Goal: Transaction & Acquisition: Purchase product/service

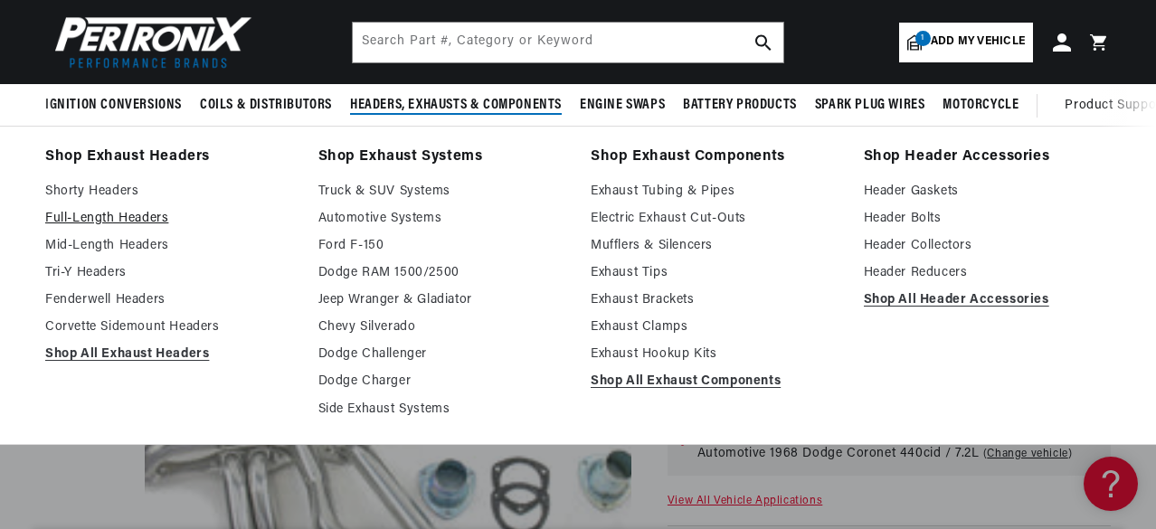
scroll to position [0, 548]
click at [119, 217] on link "Full-Length Headers" at bounding box center [169, 219] width 248 height 22
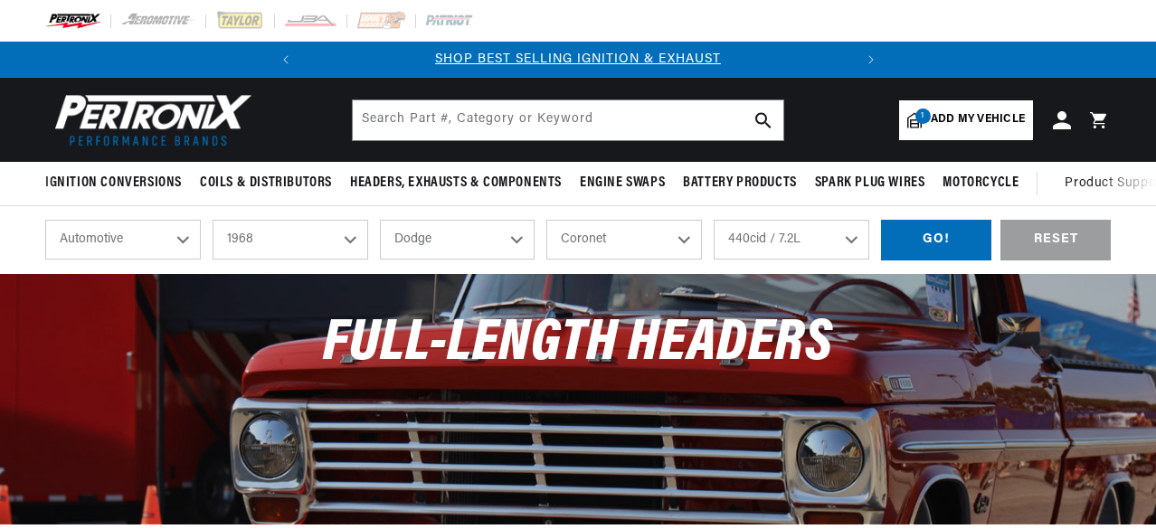
select select "1968"
select select "Dodge"
select select "Coronet"
select select "440cid-7.2L"
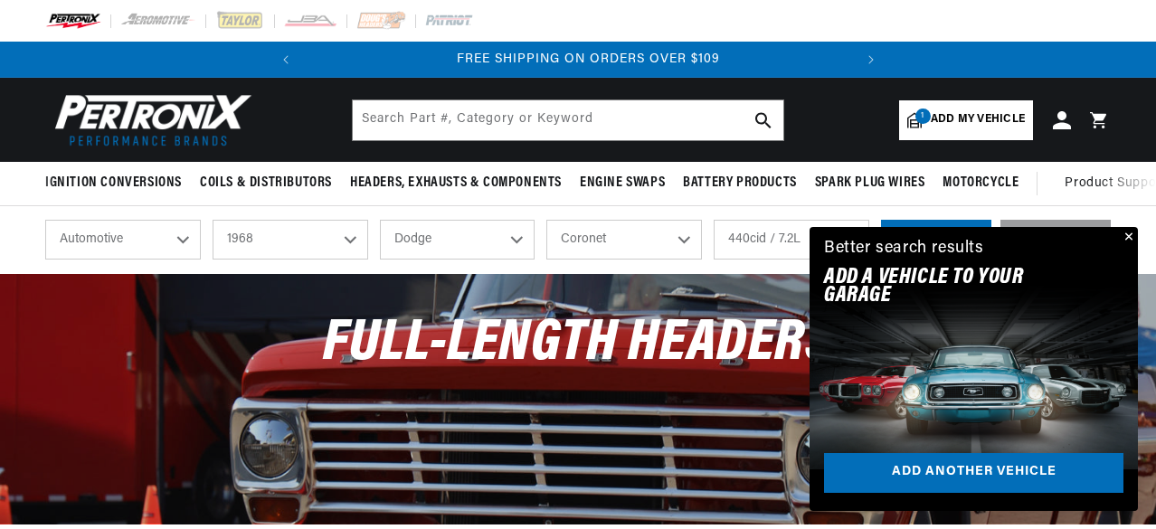
scroll to position [0, 548]
click at [1129, 234] on button "Close" at bounding box center [1128, 238] width 22 height 22
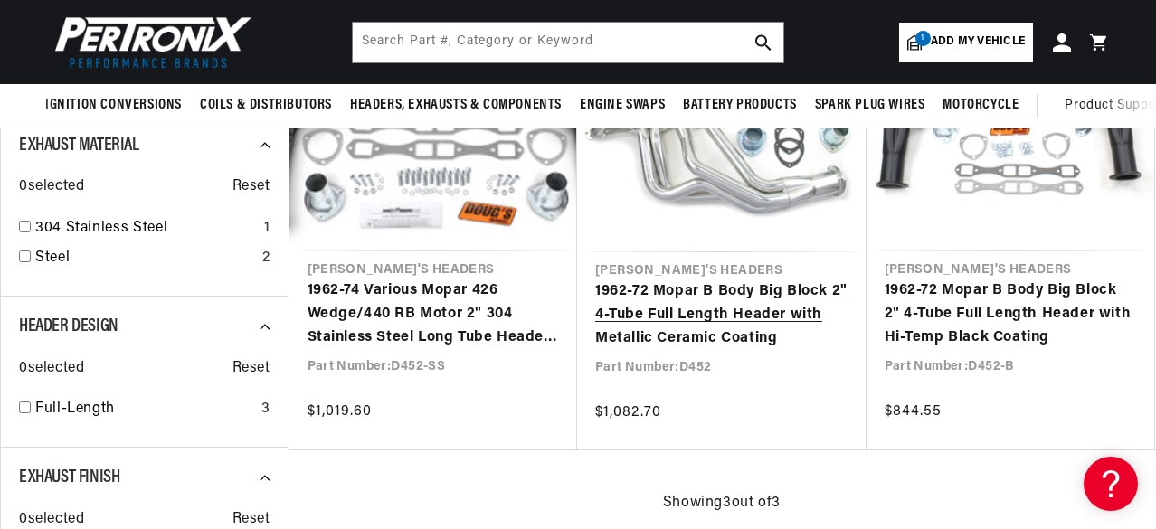
scroll to position [0, 0]
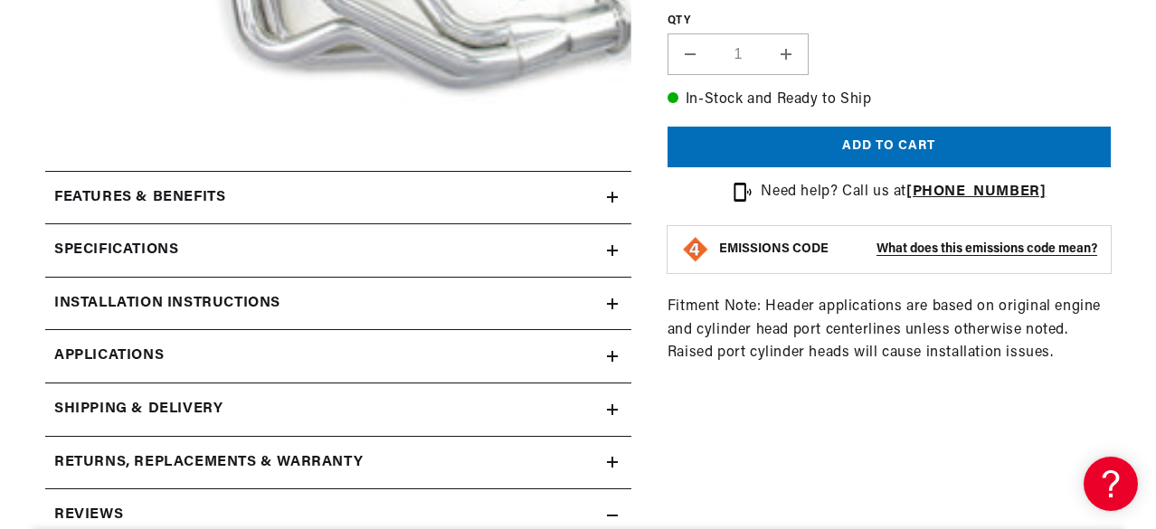
scroll to position [0, 548]
click at [333, 182] on summary "Features & Benefits" at bounding box center [338, 198] width 586 height 52
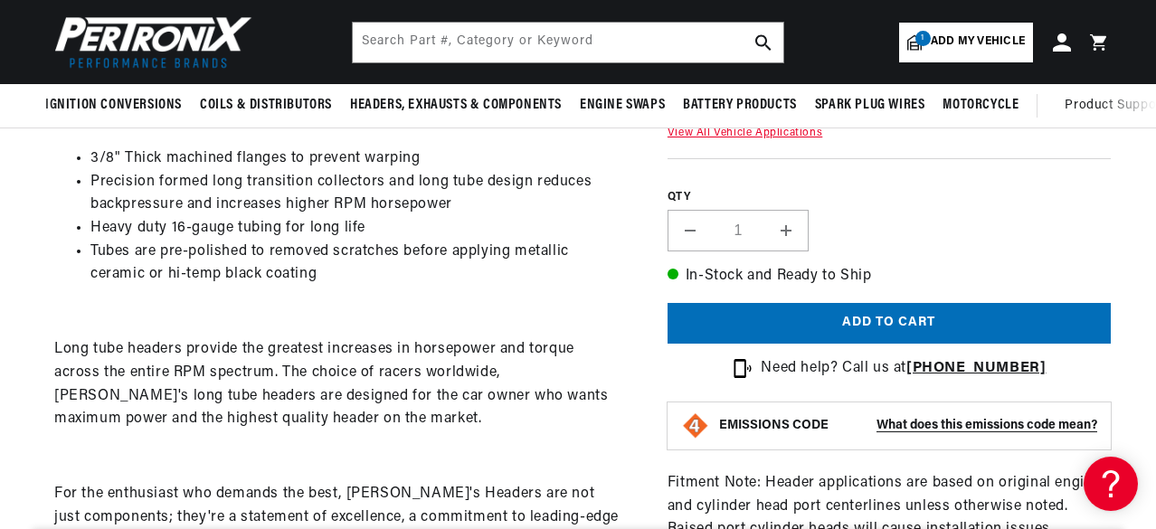
scroll to position [0, 0]
click at [512, 348] on p "Long tube headers provide the greatest increases in horsepower and torque acros…" at bounding box center [338, 384] width 568 height 92
click at [582, 290] on div "3/8" Thick machined flanges to prevent warping Precision formed long transition…" at bounding box center [338, 373] width 586 height 452
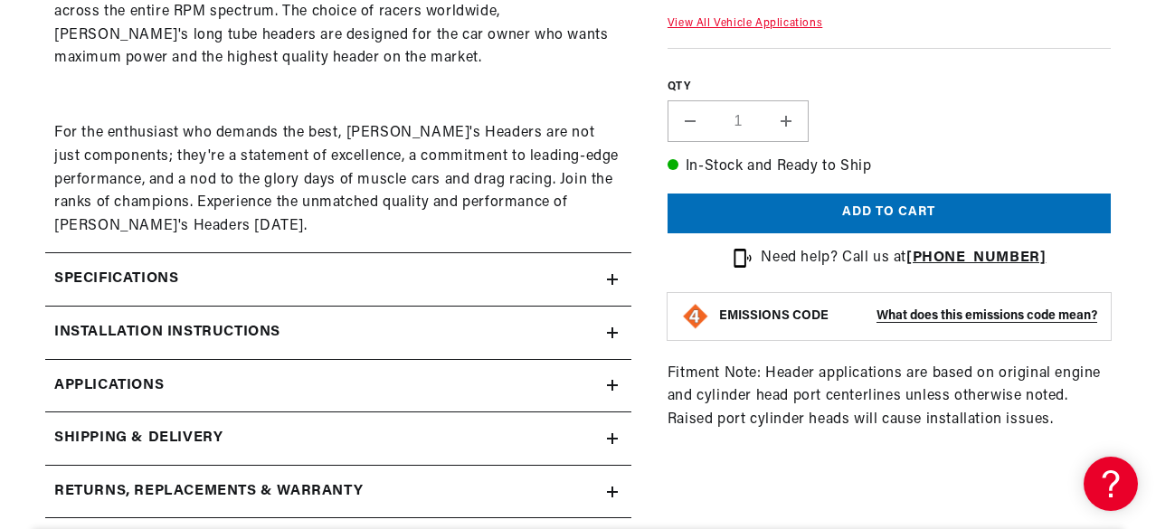
scroll to position [1086, 0]
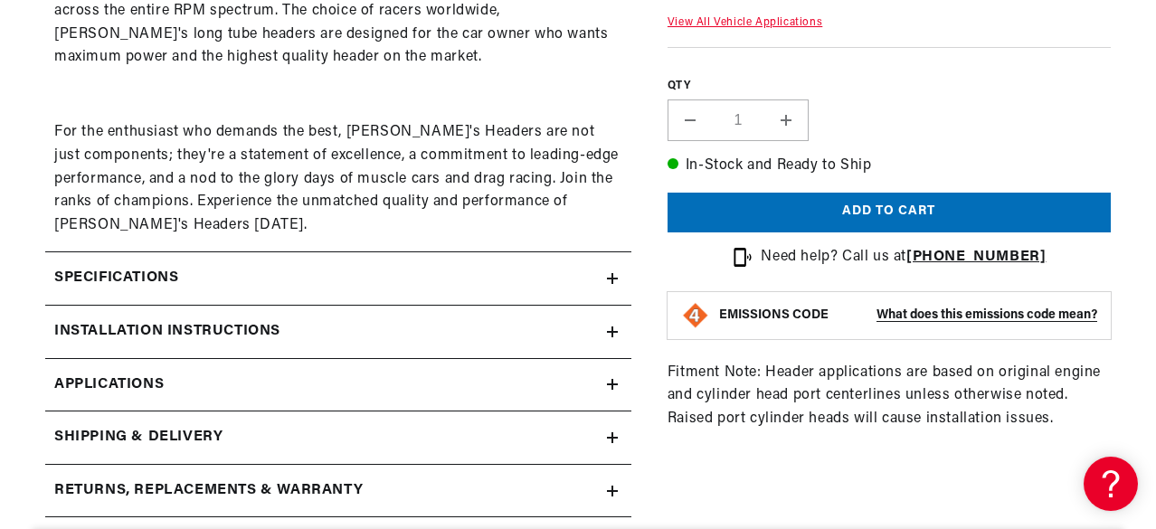
click at [613, 290] on summary "Specifications" at bounding box center [338, 278] width 586 height 52
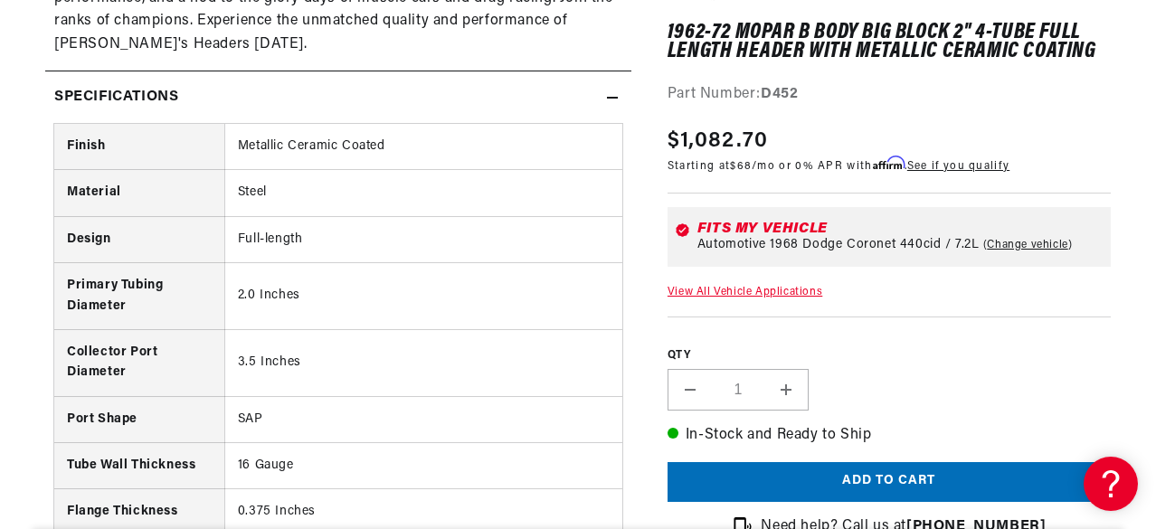
scroll to position [0, 548]
click at [645, 268] on div "1962-72 Mopar B Body Big Block 2" 4-Tube Full Length Header with Metallic Ceram…" at bounding box center [872, 253] width 480 height 2494
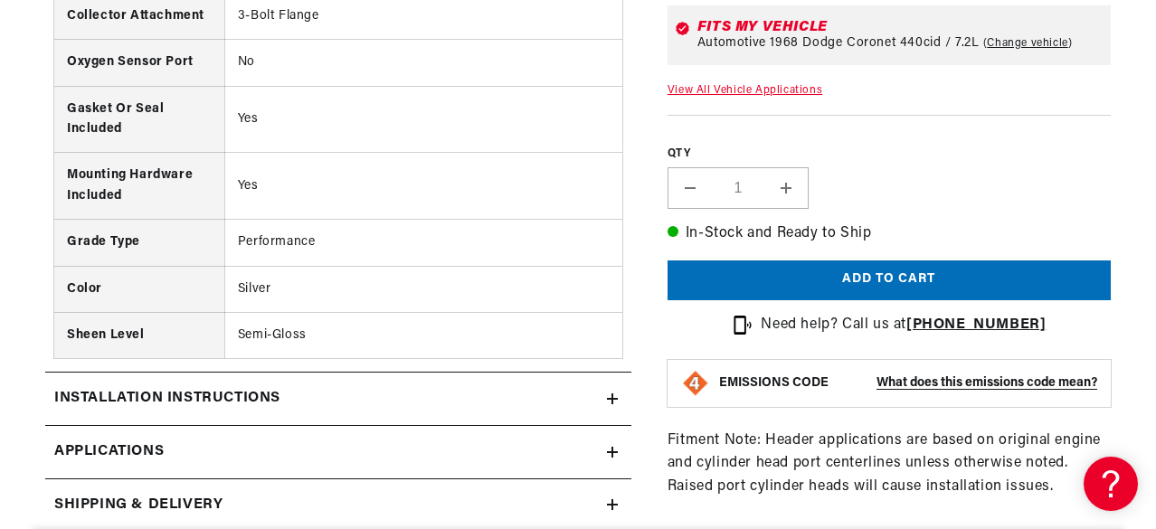
scroll to position [1991, 0]
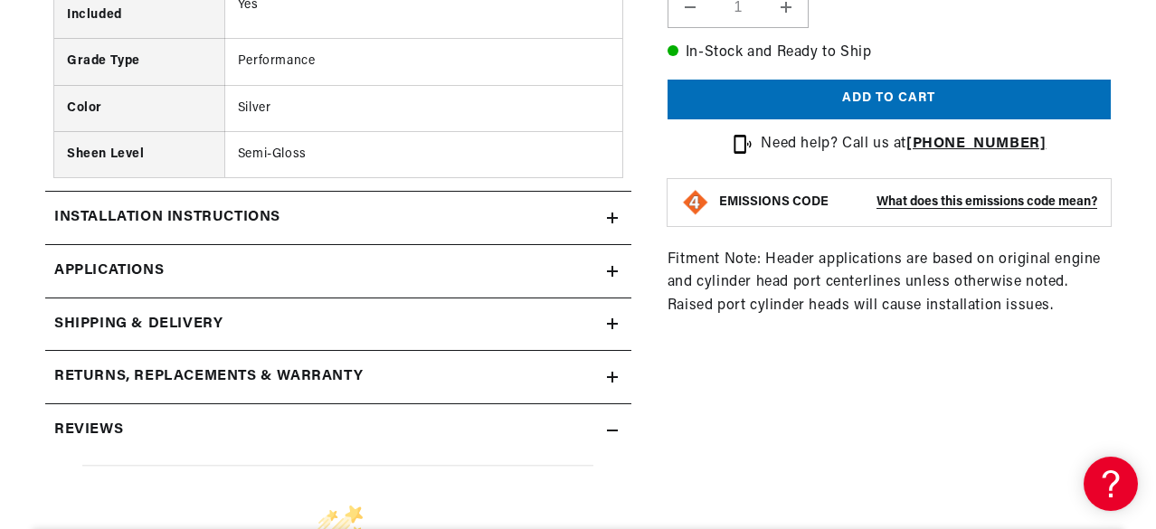
click at [586, 218] on div "Installation instructions" at bounding box center [326, 218] width 562 height 24
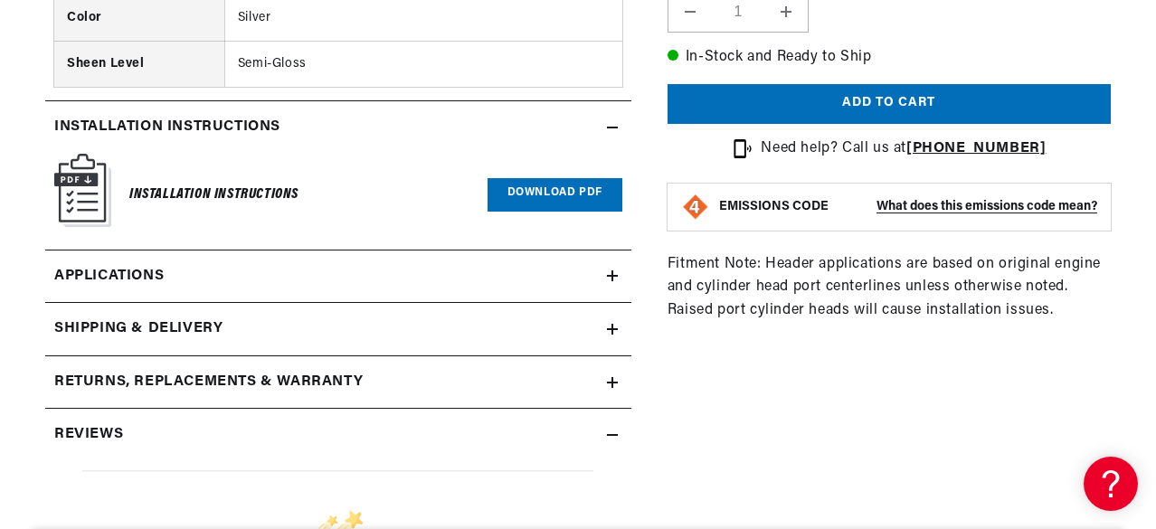
scroll to position [0, 0]
click at [598, 261] on link "Applications" at bounding box center [338, 277] width 586 height 53
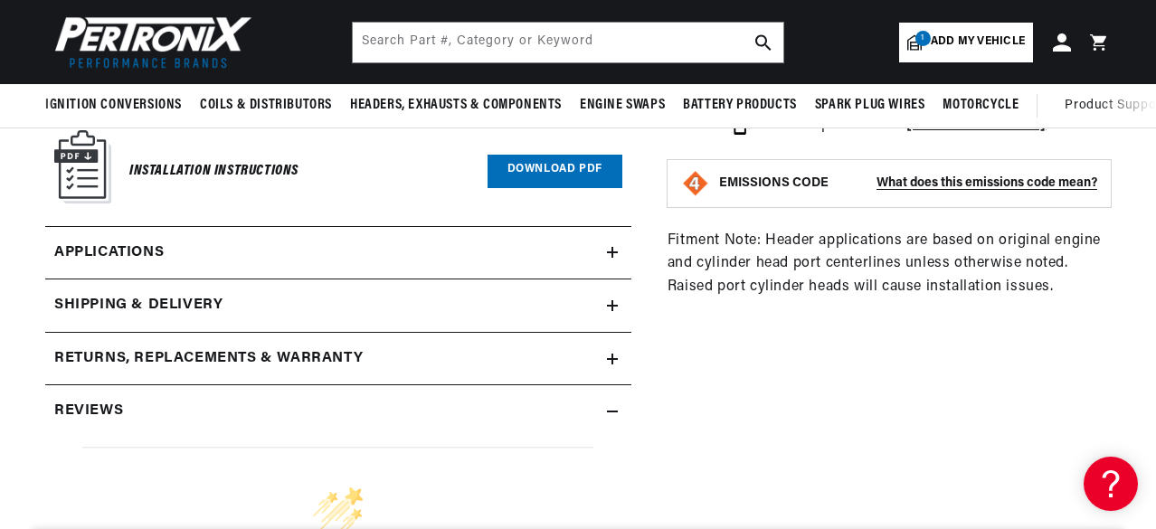
scroll to position [0, 548]
click at [601, 252] on link "Applications" at bounding box center [338, 253] width 586 height 53
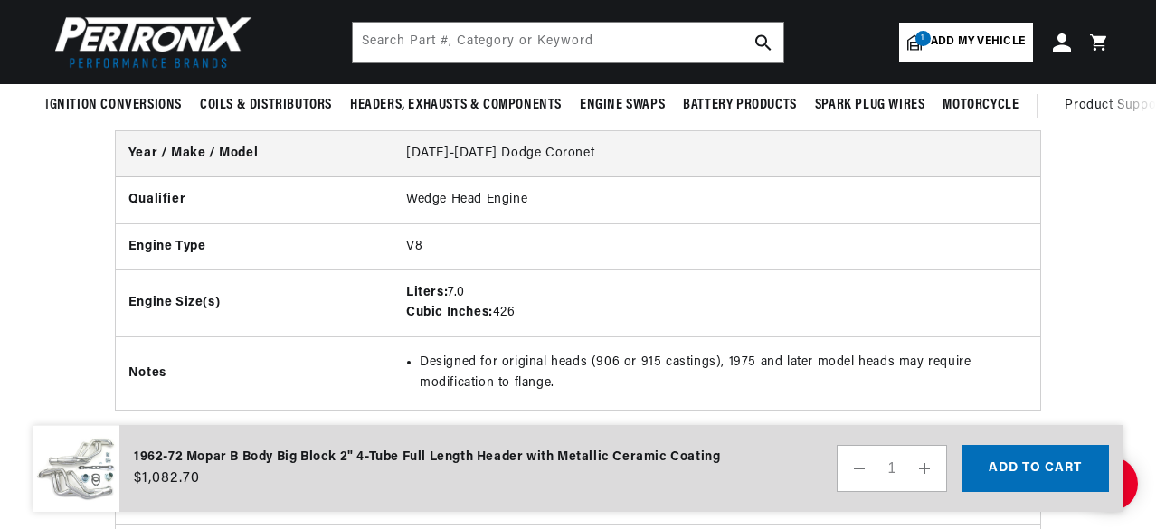
scroll to position [5181, 0]
